Goal: Information Seeking & Learning: Learn about a topic

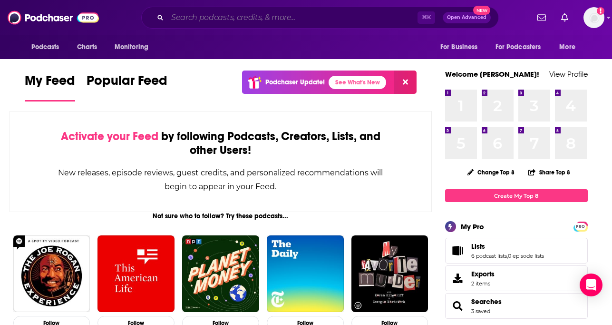
click at [303, 18] on input "Search podcasts, credits, & more..." at bounding box center [293, 17] width 250 height 15
paste input "3 Takeaways Podcast"
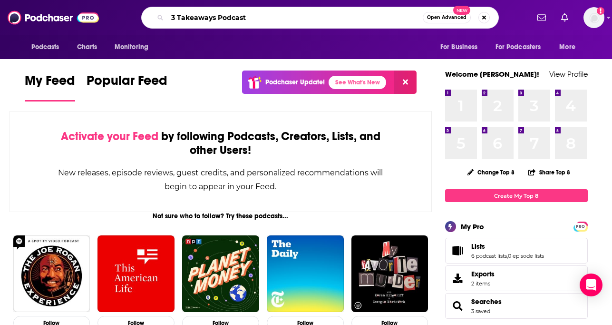
type input "3 Takeaways Podcast"
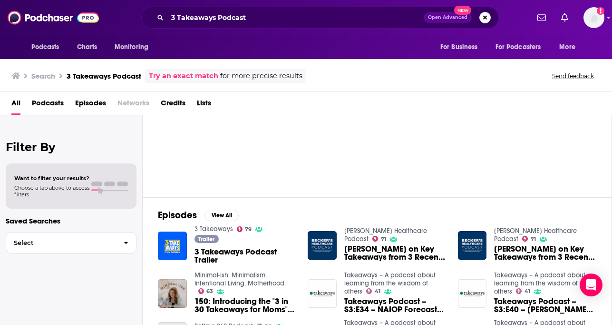
scroll to position [52, 0]
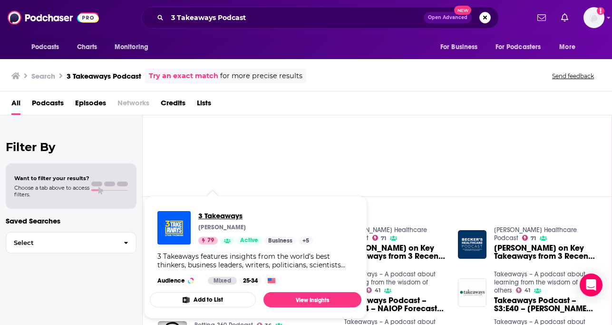
click at [211, 212] on span "3 Takeaways" at bounding box center [255, 215] width 115 height 9
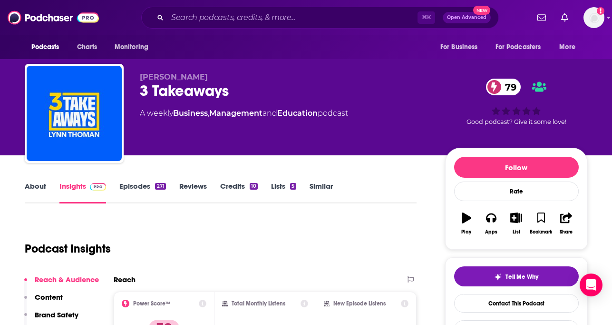
click at [35, 186] on link "About" at bounding box center [35, 192] width 21 height 22
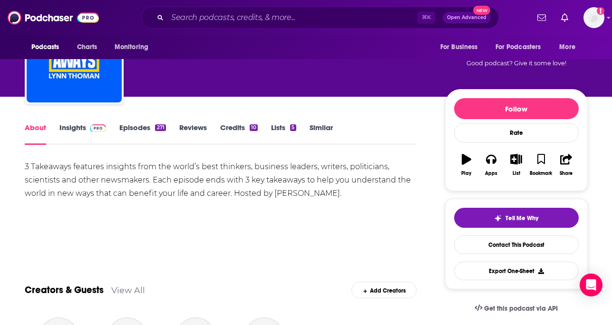
scroll to position [59, 0]
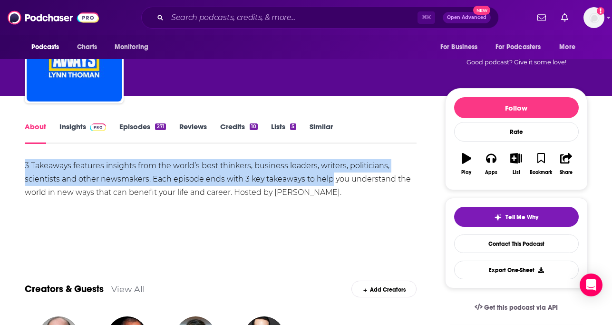
drag, startPoint x: 332, startPoint y: 185, endPoint x: 22, endPoint y: 159, distance: 310.9
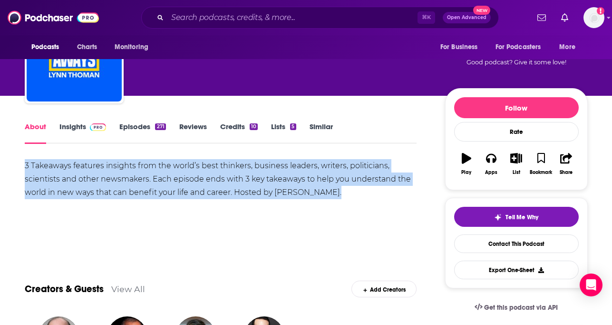
drag, startPoint x: 22, startPoint y: 159, endPoint x: 358, endPoint y: 190, distance: 337.9
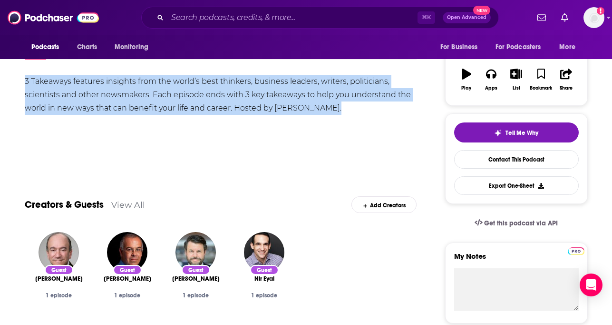
scroll to position [0, 0]
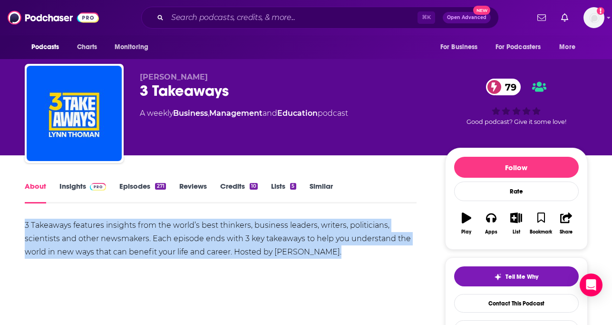
click at [76, 187] on link "Insights" at bounding box center [82, 192] width 47 height 22
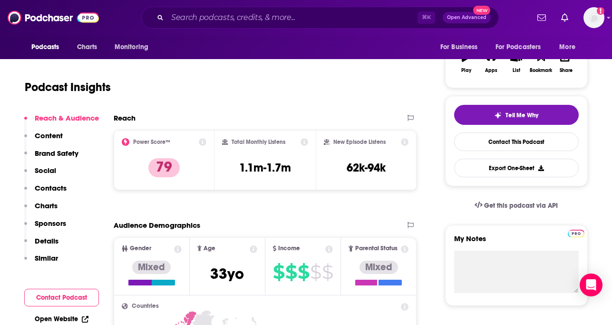
scroll to position [164, 0]
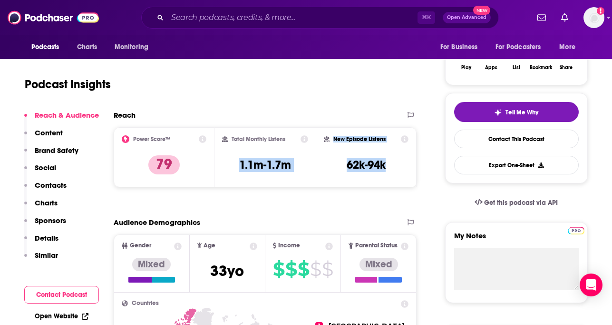
copy div "1.1m-1.7m New Episode Listens 62k-94k"
drag, startPoint x: 228, startPoint y: 167, endPoint x: 404, endPoint y: 164, distance: 175.6
click at [404, 164] on div "Power Score™ 79 Total Monthly Listens 1.1m-1.7m New Episode Listens 62k-94k" at bounding box center [266, 157] width 304 height 60
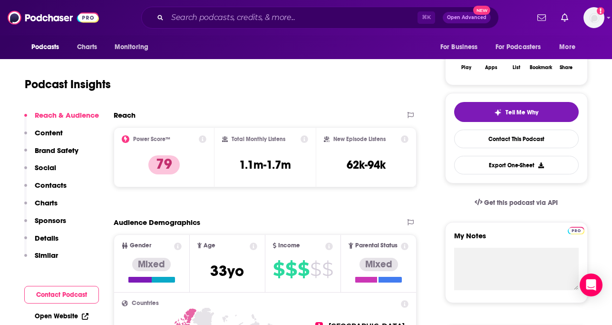
click at [227, 130] on div "Total Monthly Listens 1.1m-1.7m" at bounding box center [265, 157] width 101 height 60
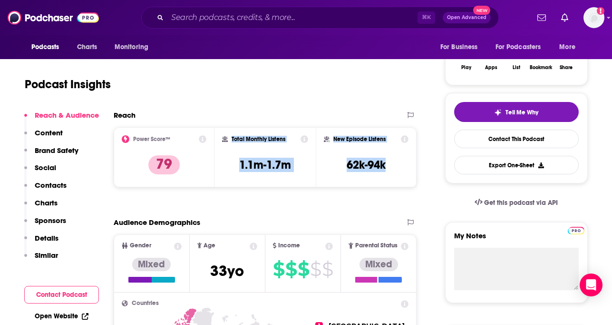
copy div "Total Monthly Listens 1.1m-1.7m New Episode Listens 62k-94k"
drag, startPoint x: 227, startPoint y: 130, endPoint x: 395, endPoint y: 168, distance: 172.7
click at [396, 168] on div "Power Score™ 79 Total Monthly Listens 1.1m-1.7m New Episode Listens 62k-94k" at bounding box center [266, 157] width 304 height 60
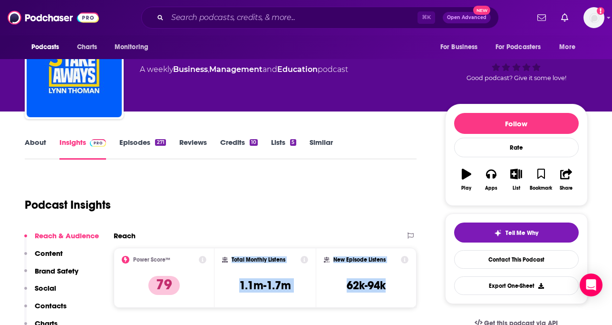
scroll to position [25, 0]
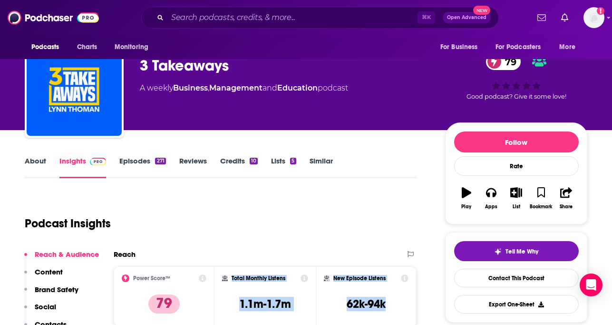
click at [149, 161] on link "Episodes 271" at bounding box center [142, 167] width 46 height 22
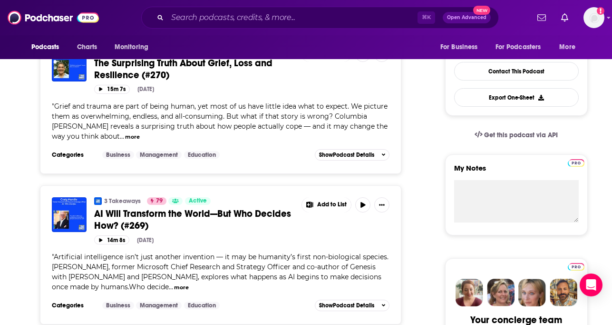
scroll to position [232, 0]
click at [174, 286] on button "more" at bounding box center [181, 287] width 15 height 8
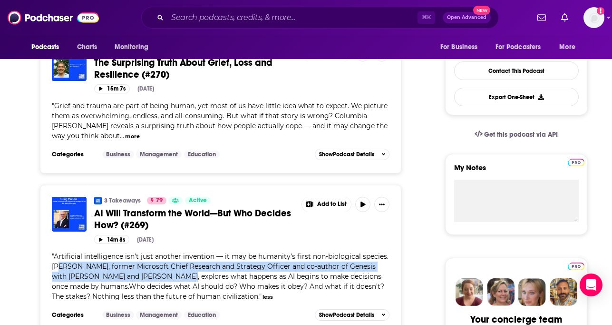
drag, startPoint x: 59, startPoint y: 268, endPoint x: 163, endPoint y: 278, distance: 104.7
click at [163, 278] on span "Artificial intelligence isn’t just another invention — it may be humanity’s fir…" at bounding box center [220, 276] width 337 height 49
copy span "[PERSON_NAME], former Microsoft Chief Research and Strategy Officer and co-auth…"
drag, startPoint x: 105, startPoint y: 277, endPoint x: 16, endPoint y: 270, distance: 89.3
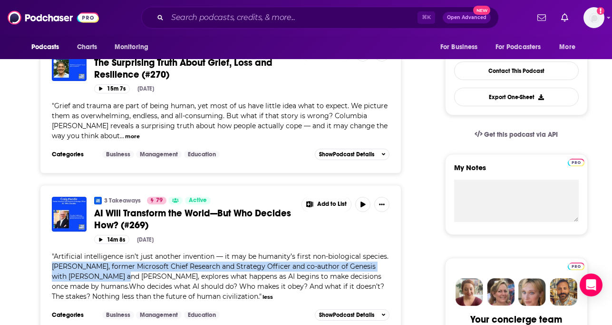
click at [140, 135] on button "more" at bounding box center [132, 136] width 15 height 8
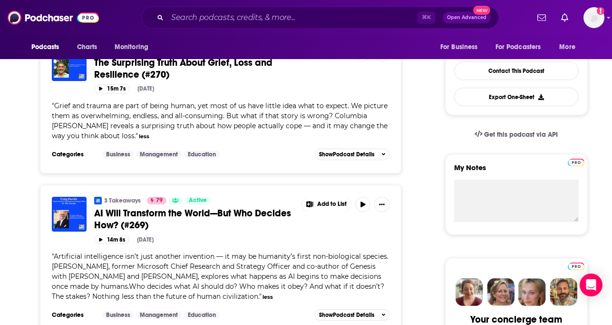
click at [168, 134] on span "Grief and trauma are part of being human, yet most of us have little idea what …" at bounding box center [220, 120] width 336 height 39
click at [149, 135] on button "less" at bounding box center [144, 136] width 10 height 8
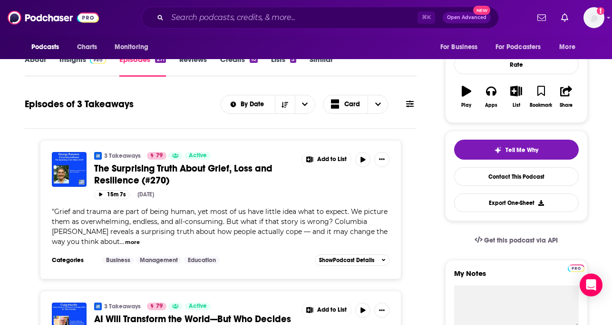
scroll to position [68, 0]
